Goal: Task Accomplishment & Management: Manage account settings

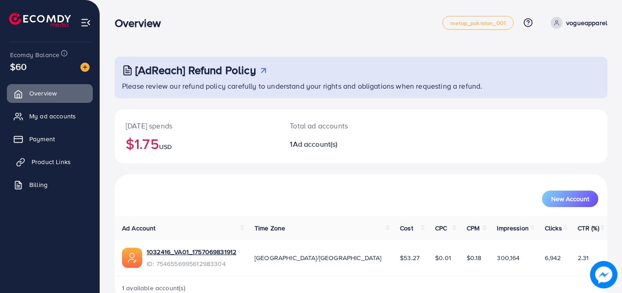
click at [43, 160] on span "Product Links" at bounding box center [51, 161] width 39 height 9
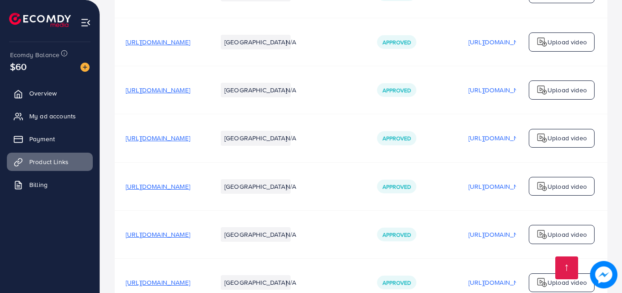
scroll to position [594, 0]
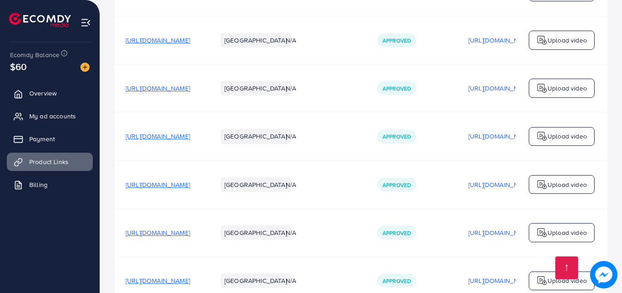
click at [190, 185] on span "[URL][DOMAIN_NAME]" at bounding box center [158, 184] width 64 height 9
click at [52, 115] on span "My ad accounts" at bounding box center [55, 115] width 47 height 9
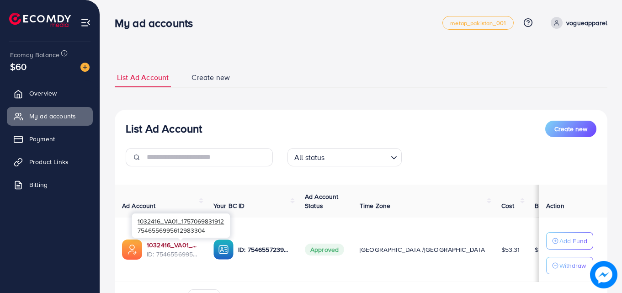
click at [159, 244] on link "1032416_VA01_1757069831912" at bounding box center [173, 244] width 52 height 9
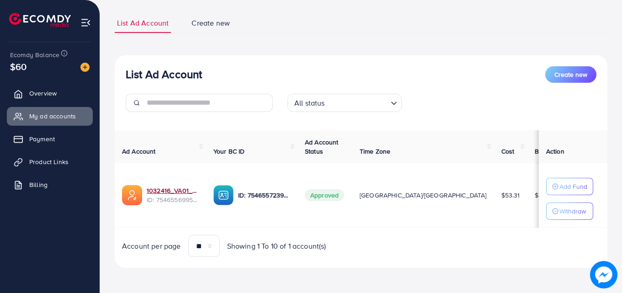
scroll to position [55, 0]
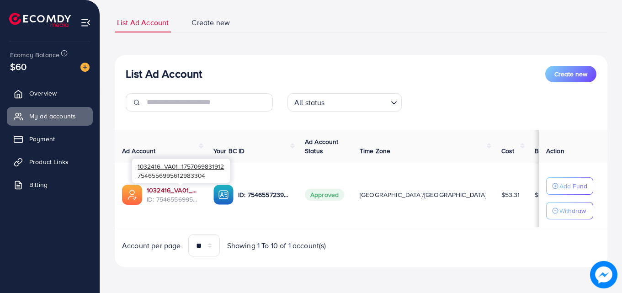
click at [178, 189] on link "1032416_VA01_1757069831912" at bounding box center [173, 189] width 52 height 9
click at [48, 162] on span "Product Links" at bounding box center [51, 161] width 39 height 9
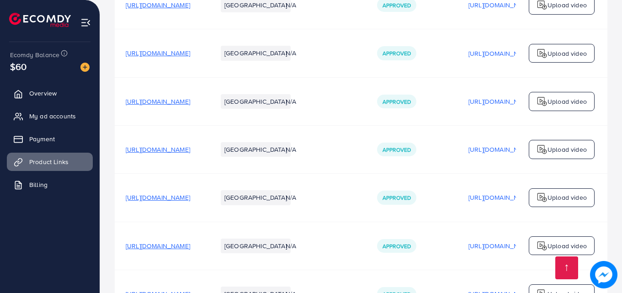
scroll to position [548, 0]
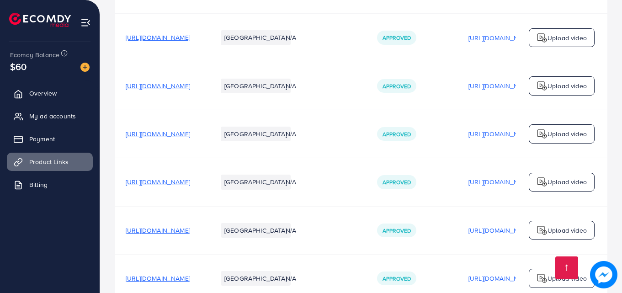
click at [190, 234] on span "[URL][DOMAIN_NAME]" at bounding box center [158, 230] width 64 height 9
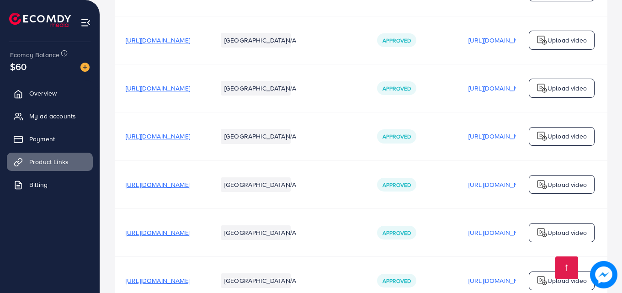
click at [190, 237] on span "[URL][DOMAIN_NAME]" at bounding box center [158, 232] width 64 height 9
